Goal: Task Accomplishment & Management: Complete application form

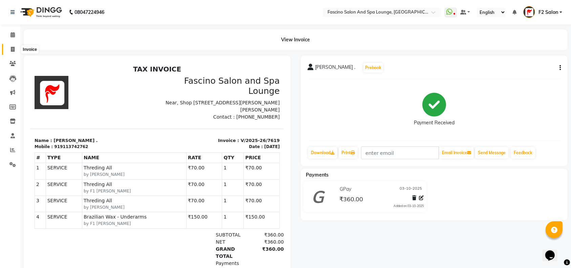
click at [11, 46] on span at bounding box center [13, 50] width 12 height 8
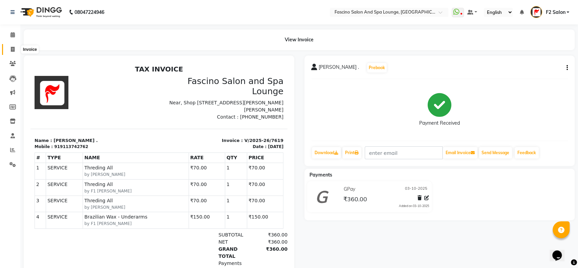
select select "129"
select select "service"
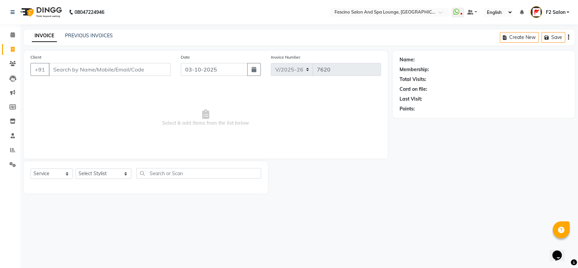
click at [96, 70] on input "Client" at bounding box center [110, 69] width 122 height 13
click at [249, 72] on button "button" at bounding box center [254, 69] width 14 height 13
select select "10"
select select "2025"
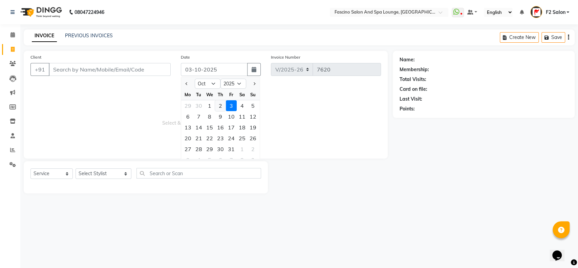
click at [222, 104] on div "2" at bounding box center [220, 105] width 11 height 11
type input "02-10-2025"
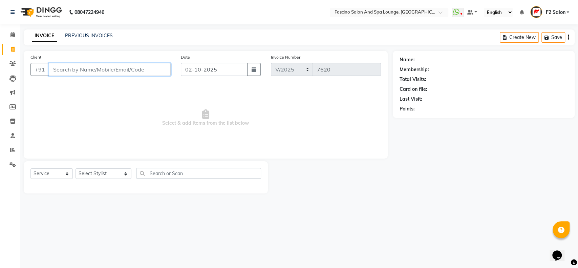
click at [69, 69] on input "Client" at bounding box center [110, 69] width 122 height 13
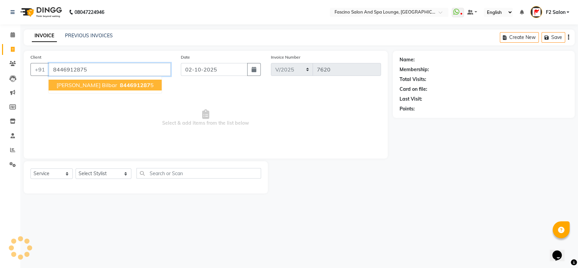
type input "8446912875"
select select "1: Object"
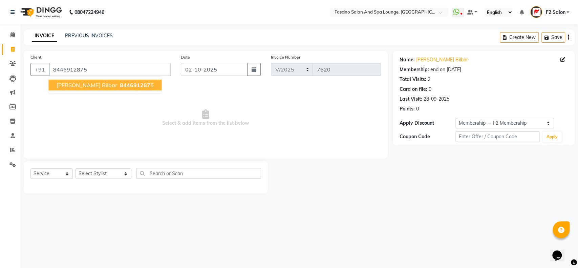
click at [78, 82] on span "[PERSON_NAME] bilbar" at bounding box center [87, 85] width 60 height 7
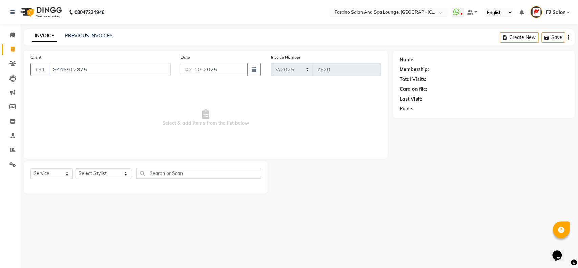
select select "1: Object"
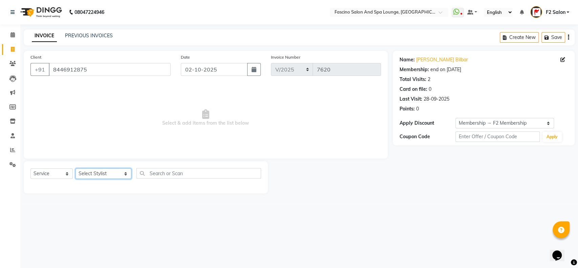
click at [100, 175] on select "Select Stylist akash F3 [PERSON_NAME] [PERSON_NAME] Bhushan [PERSON_NAME] Mam […" at bounding box center [103, 173] width 56 height 10
select select "72667"
click at [75, 168] on select "Select Stylist akash F3 [PERSON_NAME] [PERSON_NAME] Bhushan [PERSON_NAME] Mam […" at bounding box center [103, 173] width 56 height 10
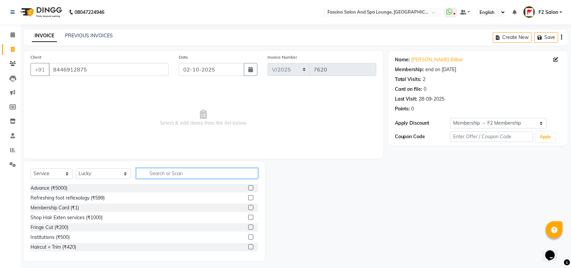
click at [158, 177] on input "text" at bounding box center [197, 173] width 122 height 10
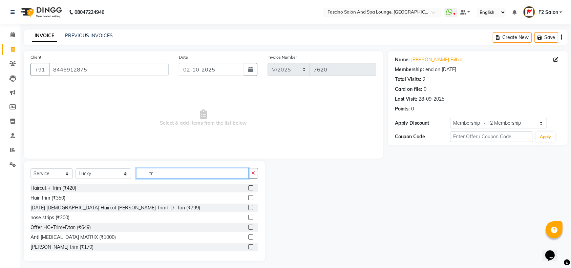
type input "t"
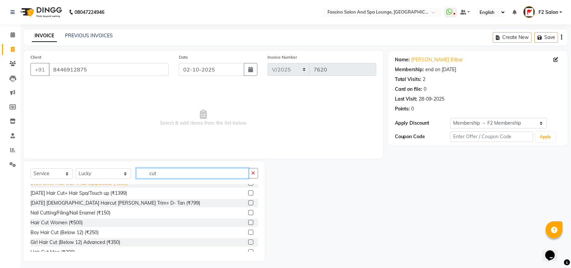
scroll to position [40, 0]
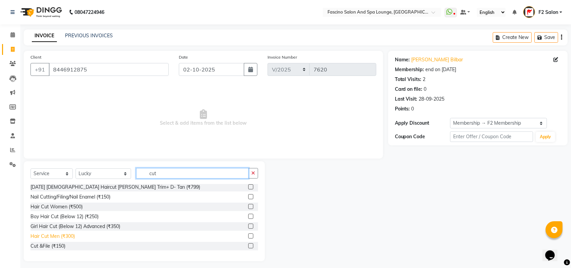
type input "cut"
click at [62, 233] on div "Hair Cut Men (₹300)" at bounding box center [52, 236] width 44 height 7
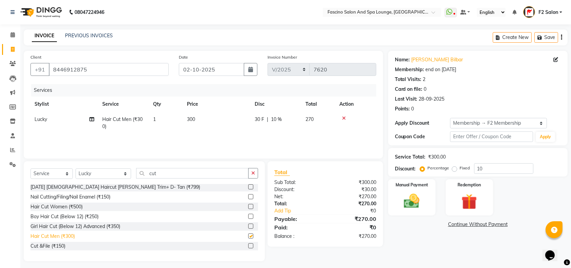
checkbox input "false"
click at [219, 115] on td "300" at bounding box center [217, 123] width 68 height 22
select select "72667"
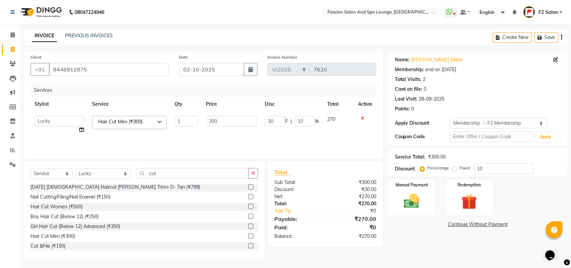
click at [219, 115] on td "300" at bounding box center [231, 125] width 59 height 26
click at [228, 122] on input "300" at bounding box center [231, 121] width 51 height 10
type input "3"
type input "250"
click at [493, 169] on input "10" at bounding box center [503, 168] width 59 height 10
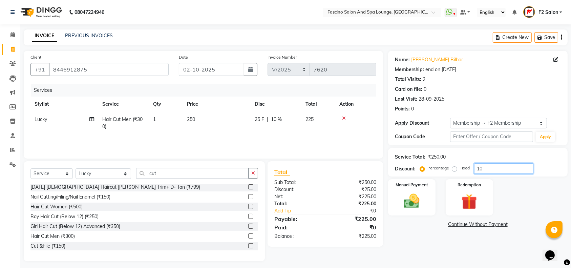
type input "1"
click at [424, 194] on img at bounding box center [411, 201] width 26 height 19
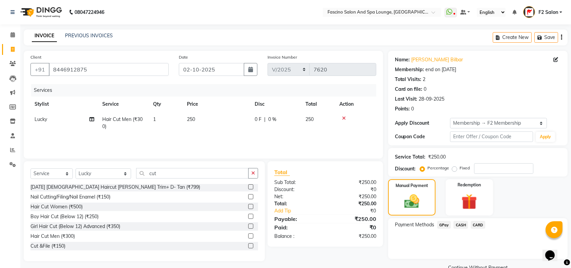
click at [444, 223] on span "GPay" at bounding box center [444, 225] width 14 height 8
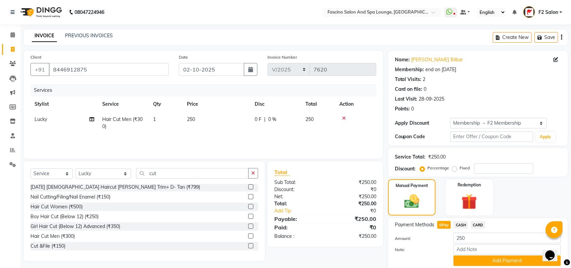
scroll to position [24, 0]
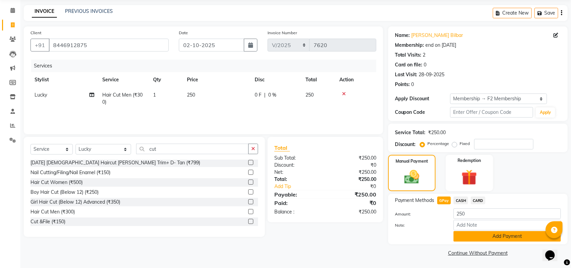
click at [487, 238] on button "Add Payment" at bounding box center [506, 236] width 107 height 10
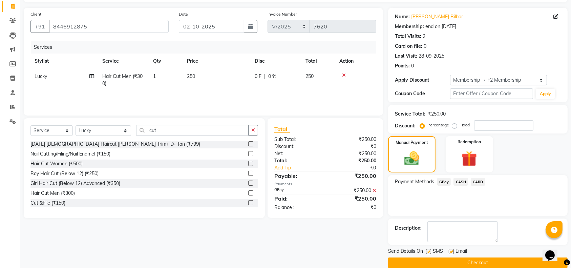
scroll to position [53, 0]
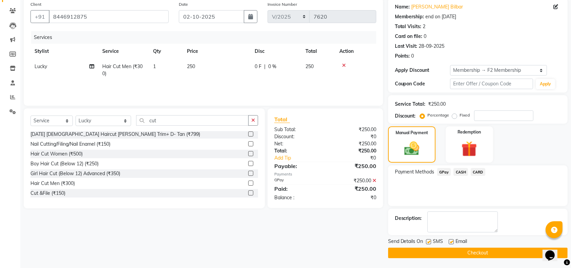
click at [428, 240] on label at bounding box center [428, 241] width 5 height 5
click at [428, 240] on input "checkbox" at bounding box center [428, 242] width 4 height 4
checkbox input "false"
click at [428, 255] on button "Checkout" at bounding box center [477, 252] width 179 height 10
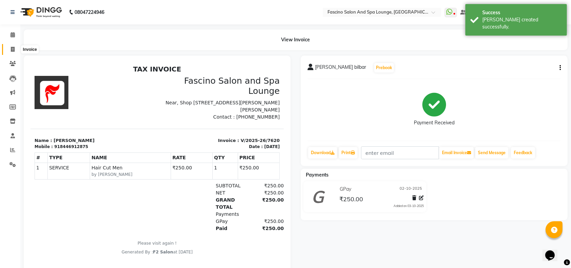
click at [16, 47] on span at bounding box center [13, 50] width 12 height 8
select select "129"
select select "service"
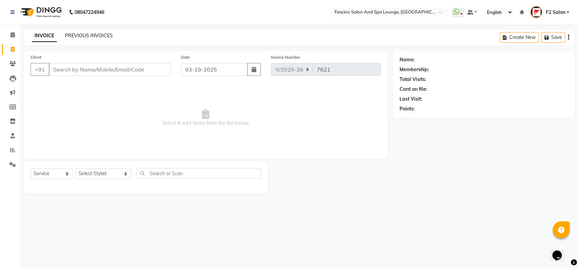
click at [73, 33] on link "PREVIOUS INVOICES" at bounding box center [89, 36] width 48 height 6
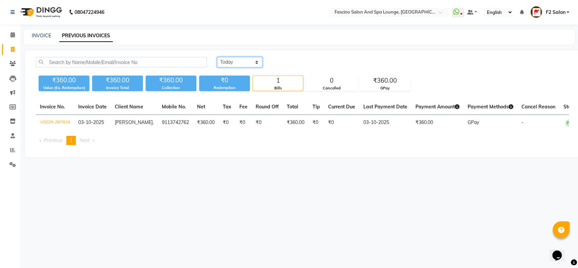
click at [231, 63] on select "[DATE] [DATE] Custom Range" at bounding box center [239, 62] width 45 height 10
select select "[DATE]"
click at [217, 57] on select "[DATE] [DATE] Custom Range" at bounding box center [239, 62] width 45 height 10
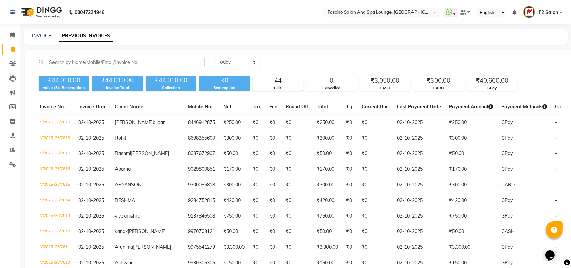
click at [11, 43] on li "Invoice" at bounding box center [10, 49] width 20 height 15
click at [15, 50] on span at bounding box center [13, 50] width 12 height 8
select select "129"
select select "service"
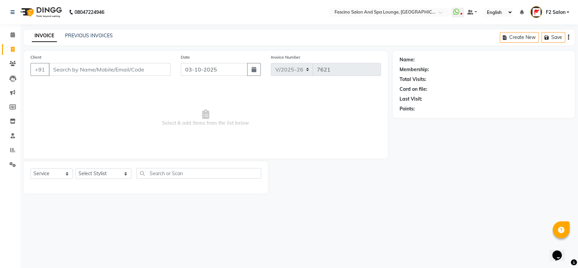
click at [76, 66] on input "Client" at bounding box center [110, 69] width 122 height 13
type input "9403226678"
click at [144, 71] on span "Add Client" at bounding box center [153, 69] width 27 height 7
select select "22"
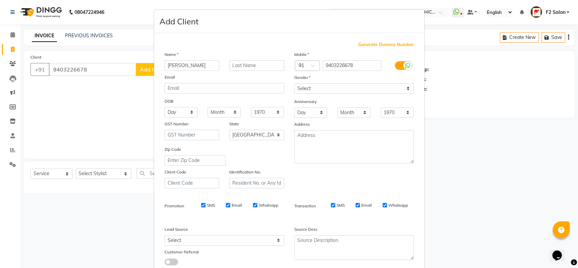
type input "[PERSON_NAME]"
click at [311, 85] on select "Select [DEMOGRAPHIC_DATA] [DEMOGRAPHIC_DATA] Other Prefer Not To Say" at bounding box center [354, 88] width 120 height 10
select select "[DEMOGRAPHIC_DATA]"
click at [294, 83] on select "Select [DEMOGRAPHIC_DATA] [DEMOGRAPHIC_DATA] Other Prefer Not To Say" at bounding box center [354, 88] width 120 height 10
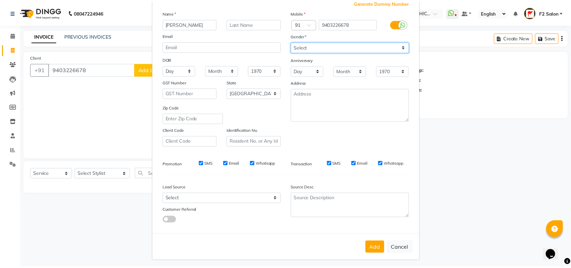
scroll to position [43, 0]
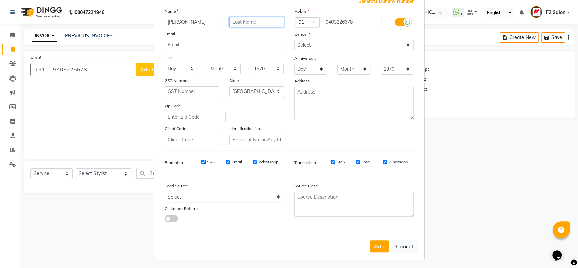
click at [235, 21] on input "text" at bounding box center [256, 22] width 55 height 10
type input "[PERSON_NAME]"
click at [373, 240] on button "Add" at bounding box center [379, 246] width 19 height 12
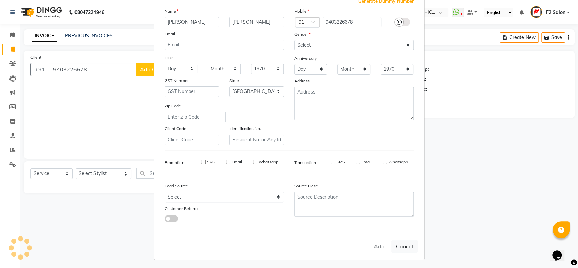
select select
select select "null"
select select
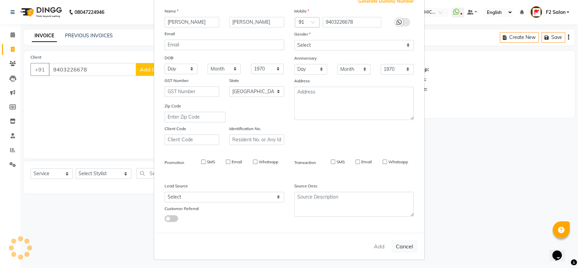
select select
checkbox input "false"
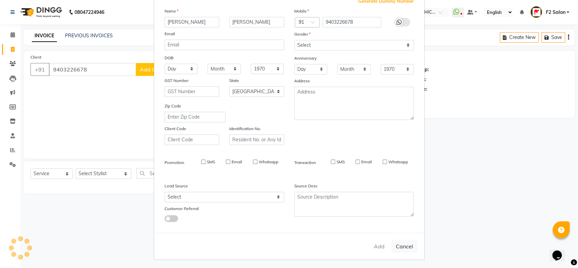
checkbox input "false"
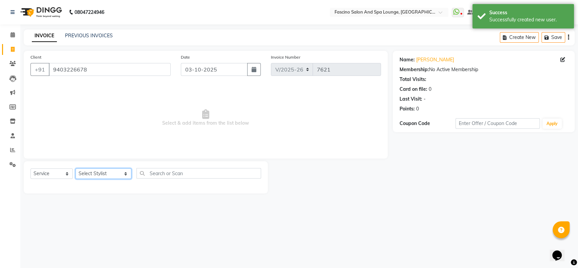
click at [85, 173] on select "Select Stylist akash F3 [PERSON_NAME] [PERSON_NAME] Bhushan [PERSON_NAME] Mam […" at bounding box center [103, 173] width 56 height 10
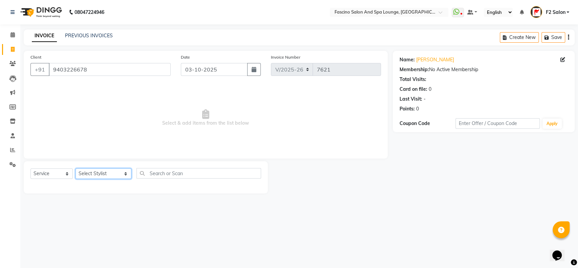
select select "76334"
click at [75, 168] on select "Select Stylist akash F3 [PERSON_NAME] [PERSON_NAME] Bhushan [PERSON_NAME] Mam […" at bounding box center [103, 173] width 56 height 10
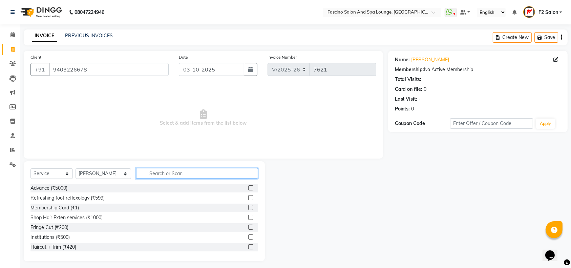
click at [166, 174] on input "text" at bounding box center [197, 173] width 122 height 10
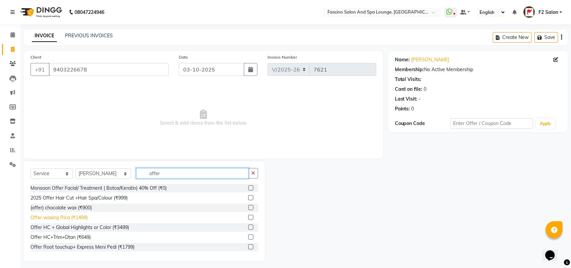
type input "offer"
click at [88, 218] on div "Offer waxing Rica (₹1499)" at bounding box center [58, 217] width 57 height 7
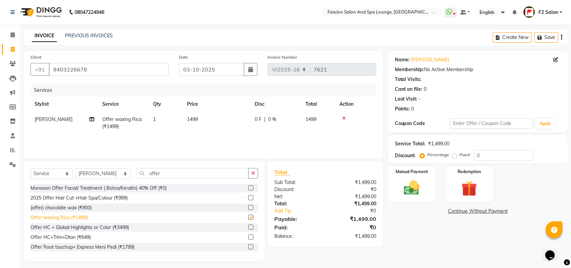
checkbox input "false"
click at [154, 174] on input "offer" at bounding box center [192, 173] width 112 height 10
type input "o"
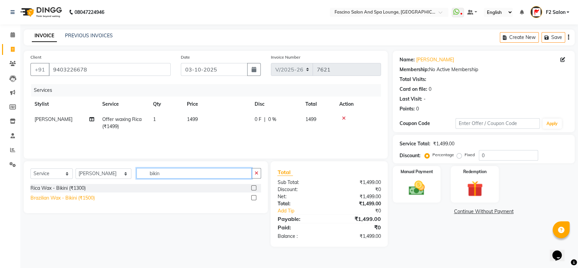
type input "bikin"
click at [81, 199] on div "Brazilian Wax - Bikini (₹1500)" at bounding box center [62, 197] width 64 height 7
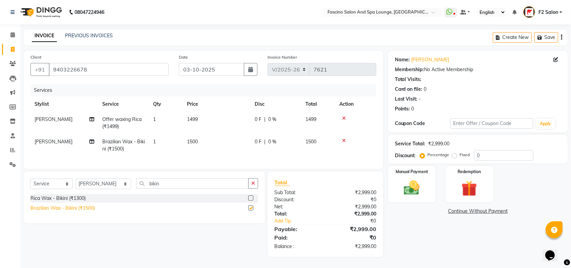
checkbox input "false"
click at [207, 138] on td "1500" at bounding box center [217, 145] width 68 height 22
select select "76334"
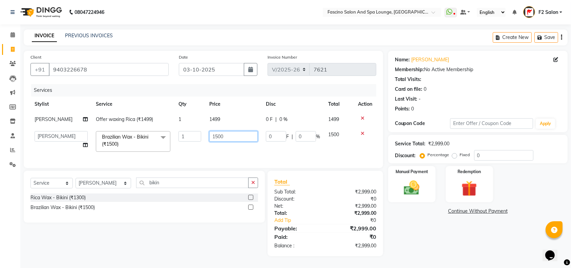
click at [222, 139] on input "1500" at bounding box center [233, 136] width 48 height 10
type input "1"
type input "1800"
click at [221, 148] on td "1800" at bounding box center [233, 141] width 56 height 29
select select "76334"
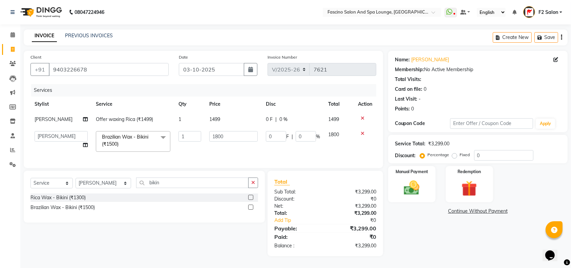
click at [228, 123] on td "1499" at bounding box center [233, 119] width 56 height 15
select select "76334"
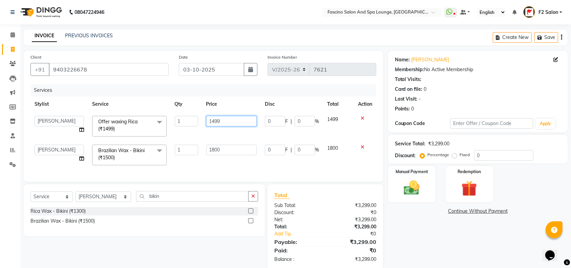
click at [228, 123] on input "1499" at bounding box center [231, 121] width 51 height 10
type input "1420"
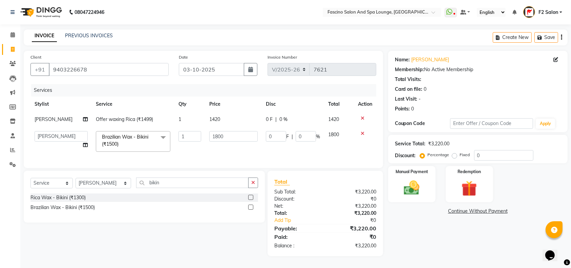
click at [230, 128] on tbody "[PERSON_NAME] Offer waxing Rica (₹1499) 1 1420 0 F | 0 % 1420 akash F3 [PERSON_…" at bounding box center [203, 134] width 346 height 44
click at [231, 123] on td "1420" at bounding box center [233, 119] width 56 height 15
select select "76334"
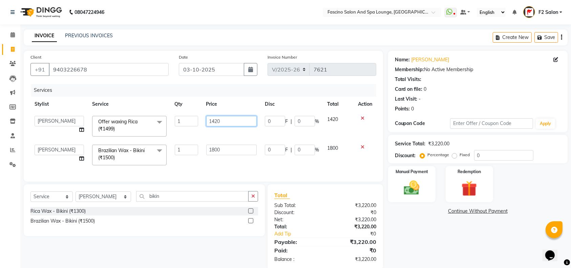
click at [239, 118] on input "1420" at bounding box center [231, 121] width 51 height 10
type input "1430"
click at [235, 132] on tbody "akash F3 [PERSON_NAME] [PERSON_NAME] Bhushan [PERSON_NAME] Mam [PERSON_NAME] [P…" at bounding box center [203, 141] width 346 height 58
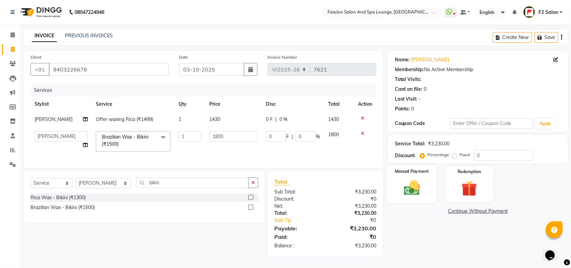
click at [411, 192] on img at bounding box center [411, 187] width 26 height 19
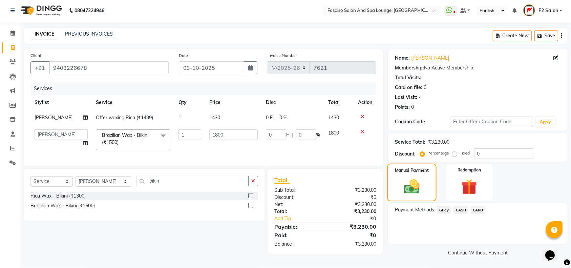
scroll to position [5, 0]
click at [442, 210] on span "GPay" at bounding box center [444, 210] width 14 height 8
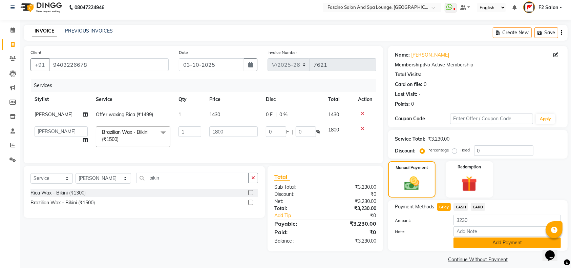
click at [488, 245] on button "Add Payment" at bounding box center [506, 242] width 107 height 10
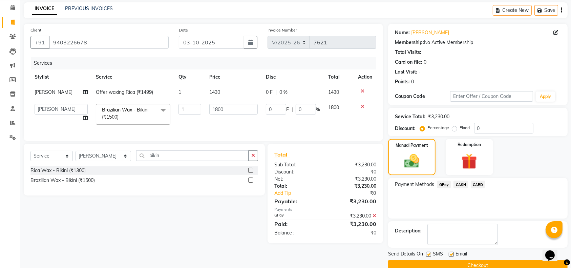
scroll to position [40, 0]
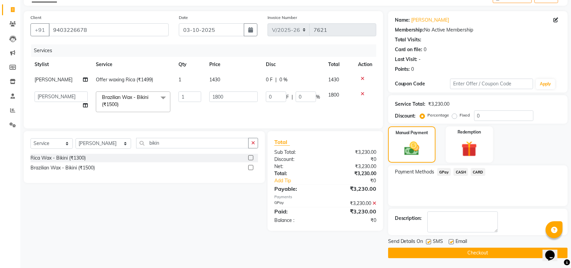
click at [429, 240] on label at bounding box center [428, 241] width 5 height 5
click at [429, 240] on input "checkbox" at bounding box center [428, 242] width 4 height 4
checkbox input "false"
click at [433, 251] on button "Checkout" at bounding box center [477, 252] width 179 height 10
